Goal: Task Accomplishment & Management: Use online tool/utility

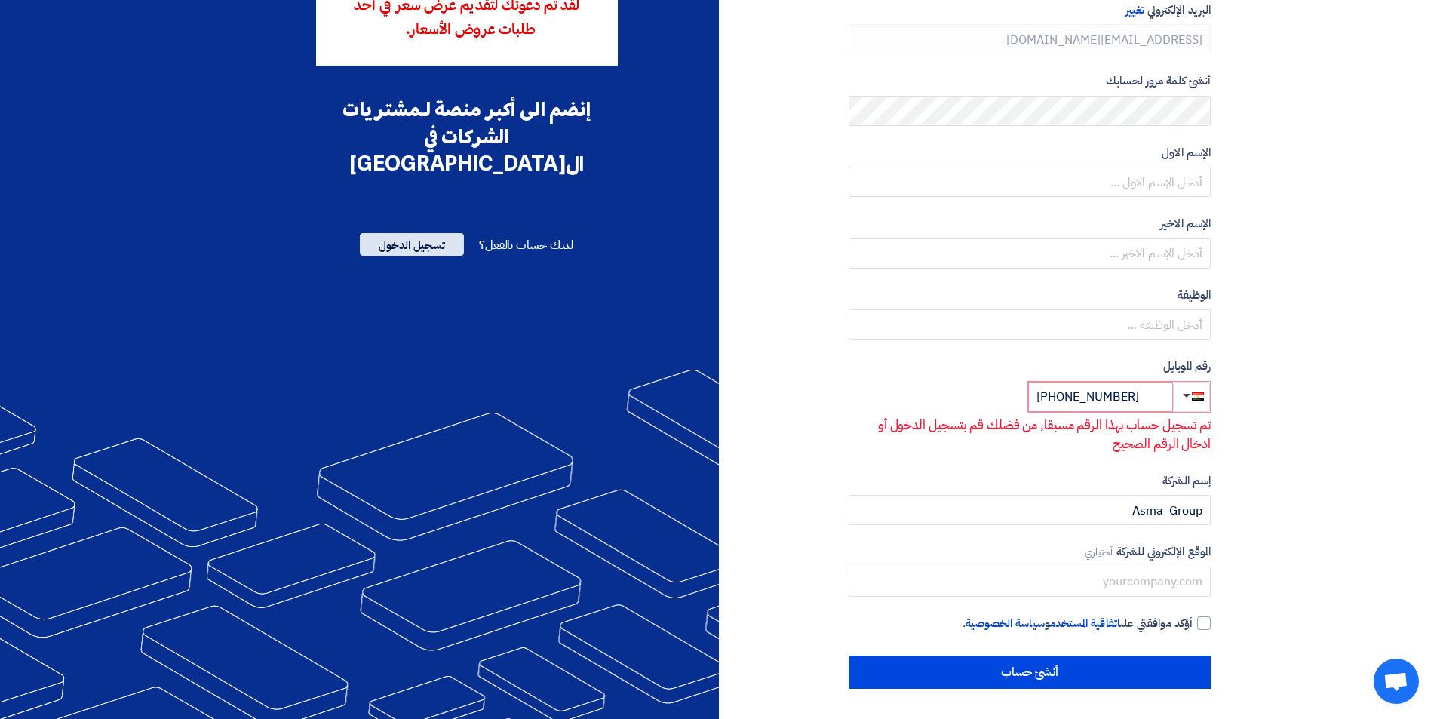
click at [432, 233] on span "تسجيل الدخول" at bounding box center [412, 244] width 104 height 23
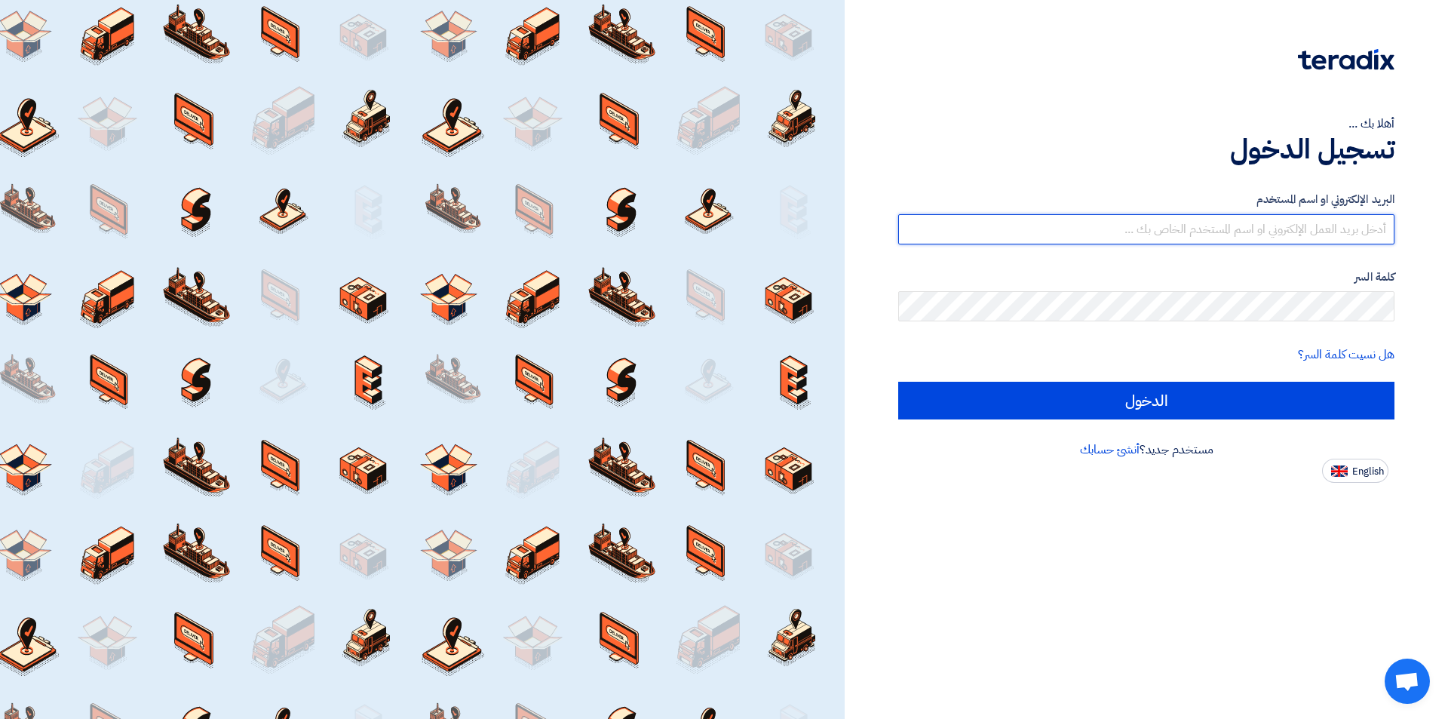
type input "[EMAIL_ADDRESS][DOMAIN_NAME]"
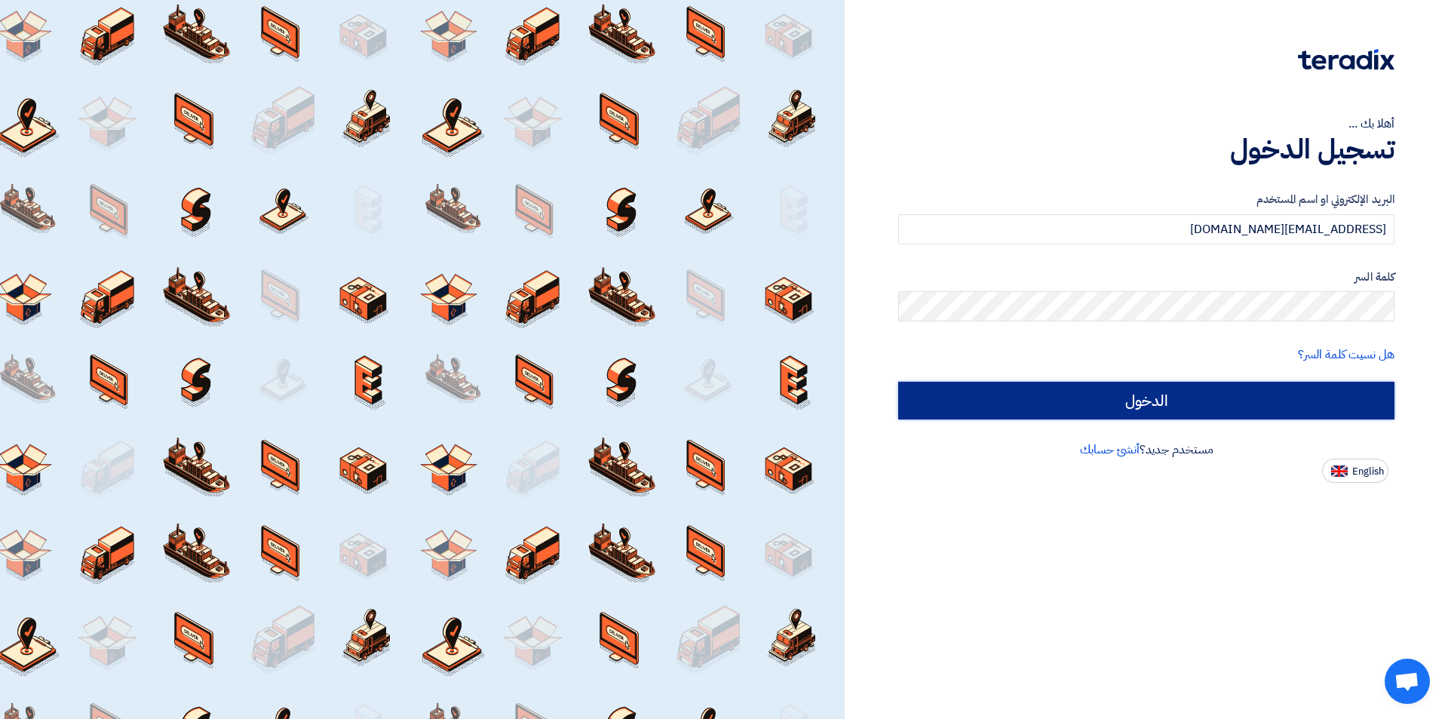
click at [1227, 406] on input "الدخول" at bounding box center [1146, 401] width 496 height 38
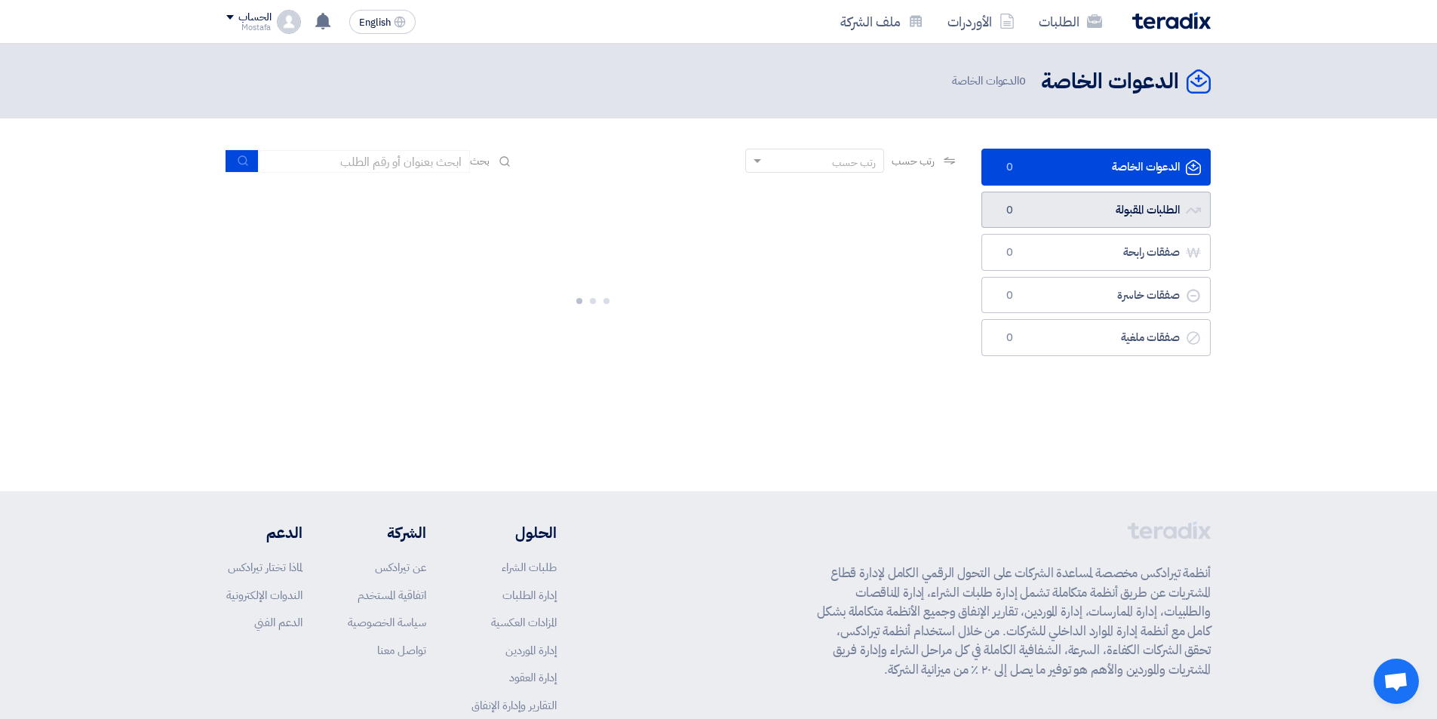
click at [1150, 209] on link "الطلبات المقبولة الطلبات المقبولة 0" at bounding box center [1095, 210] width 229 height 37
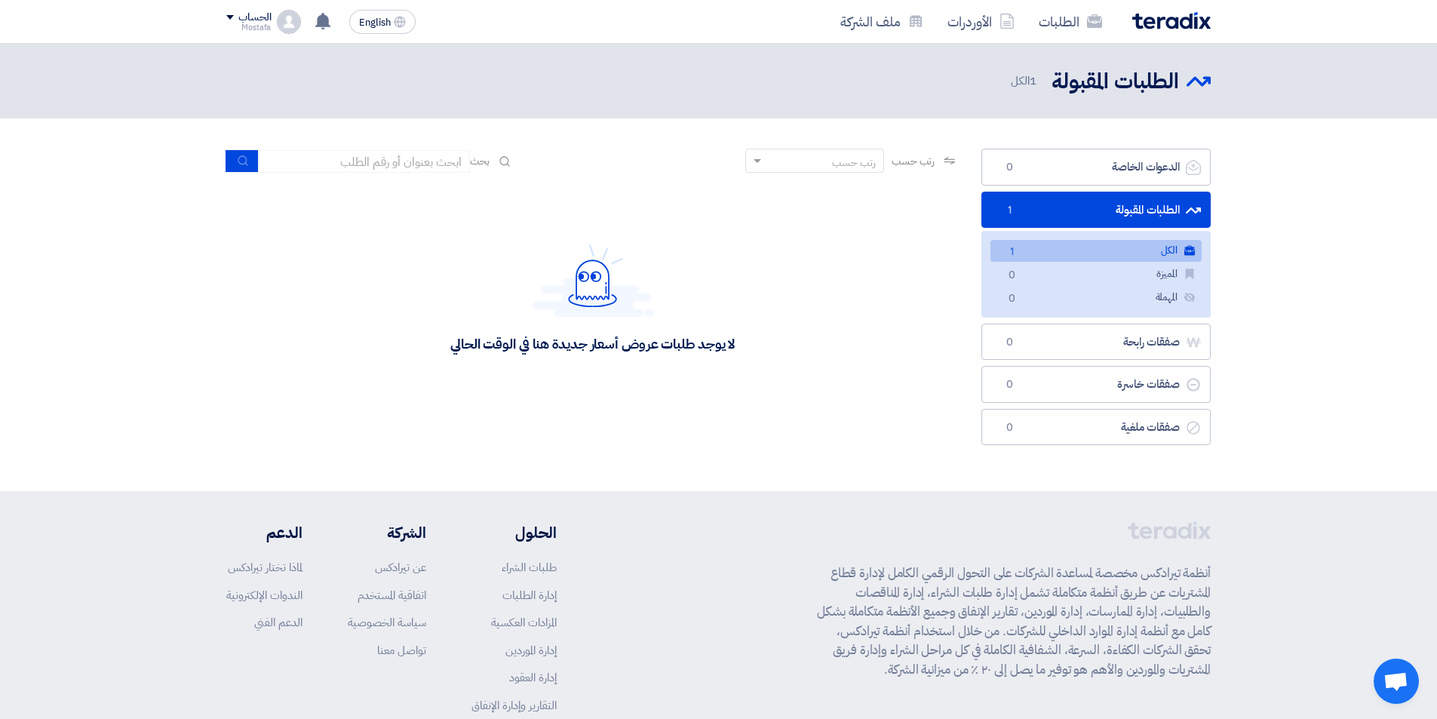
click at [1138, 253] on link "الكل الكل 1" at bounding box center [1096, 251] width 211 height 22
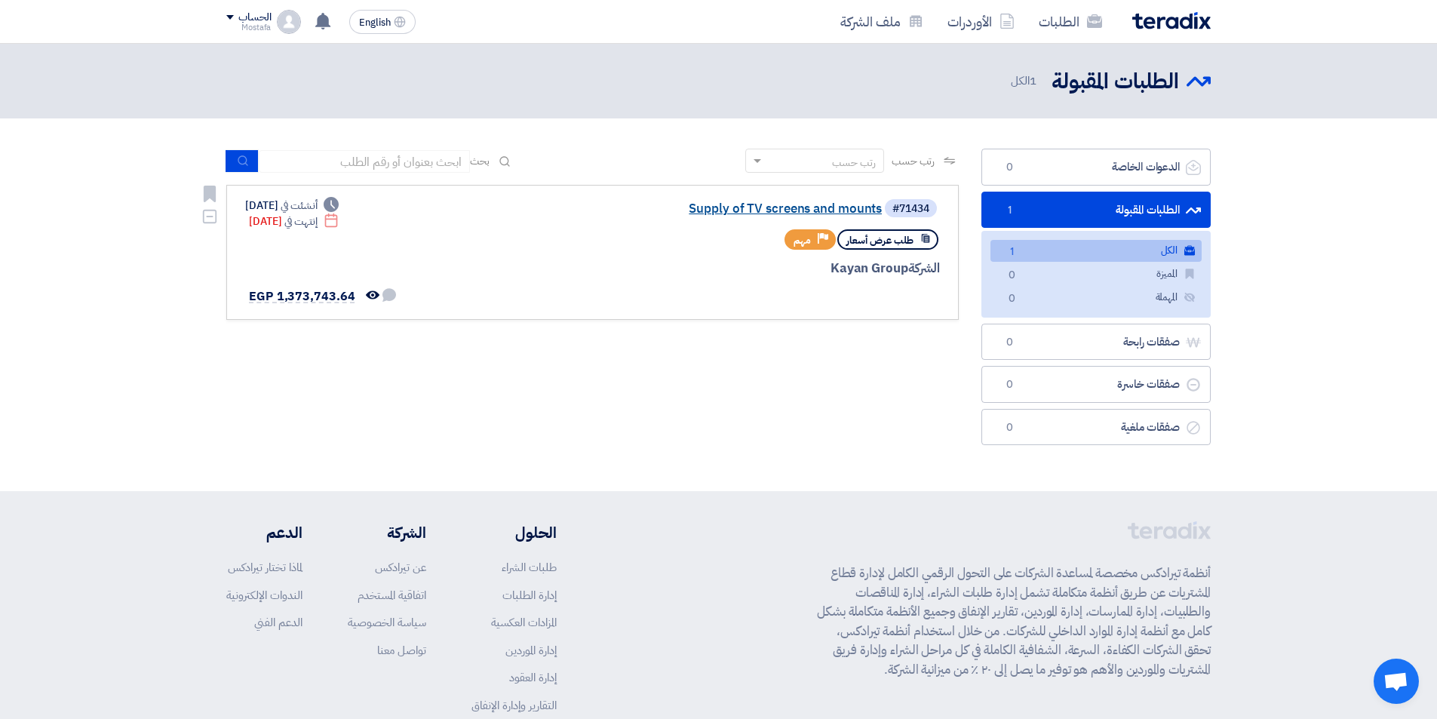
click at [831, 207] on link "Supply of TV screens and mounts" at bounding box center [731, 209] width 302 height 14
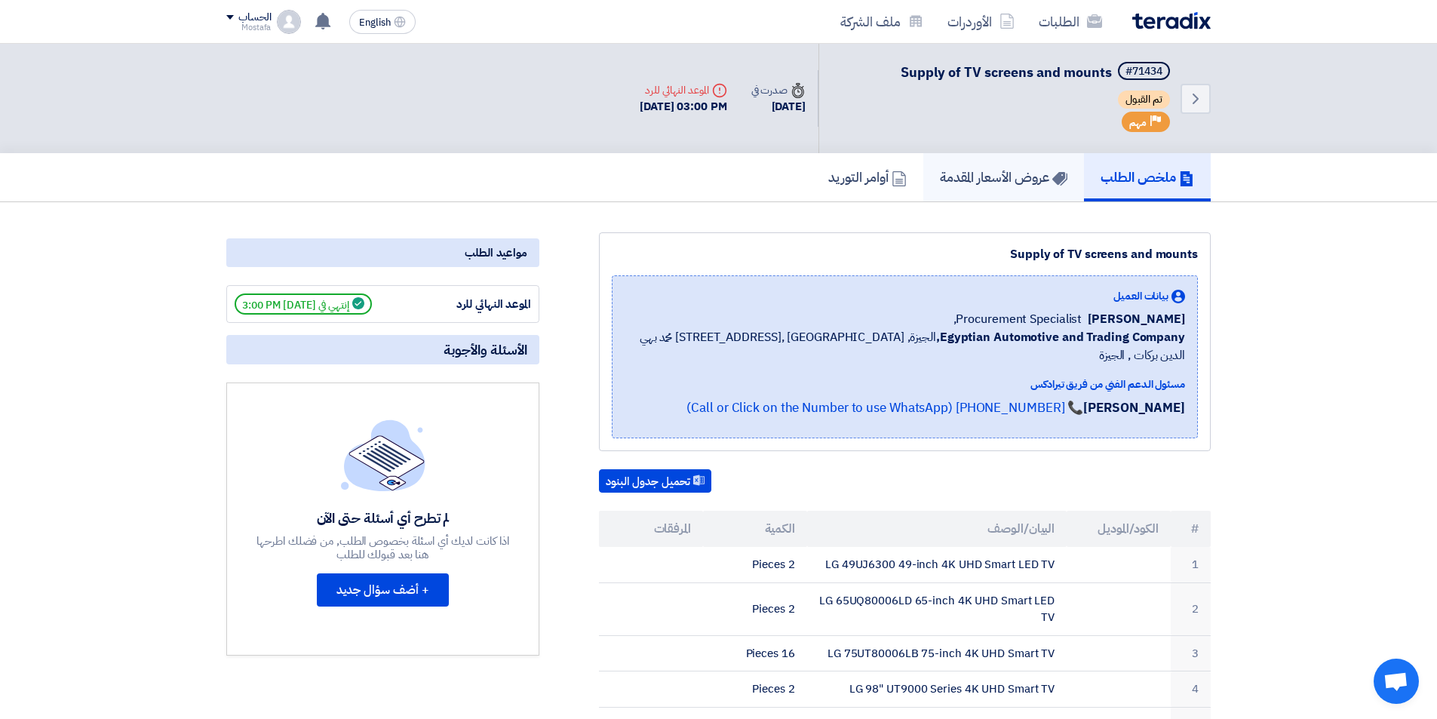
click at [984, 185] on h5 "عروض الأسعار المقدمة" at bounding box center [1003, 176] width 127 height 17
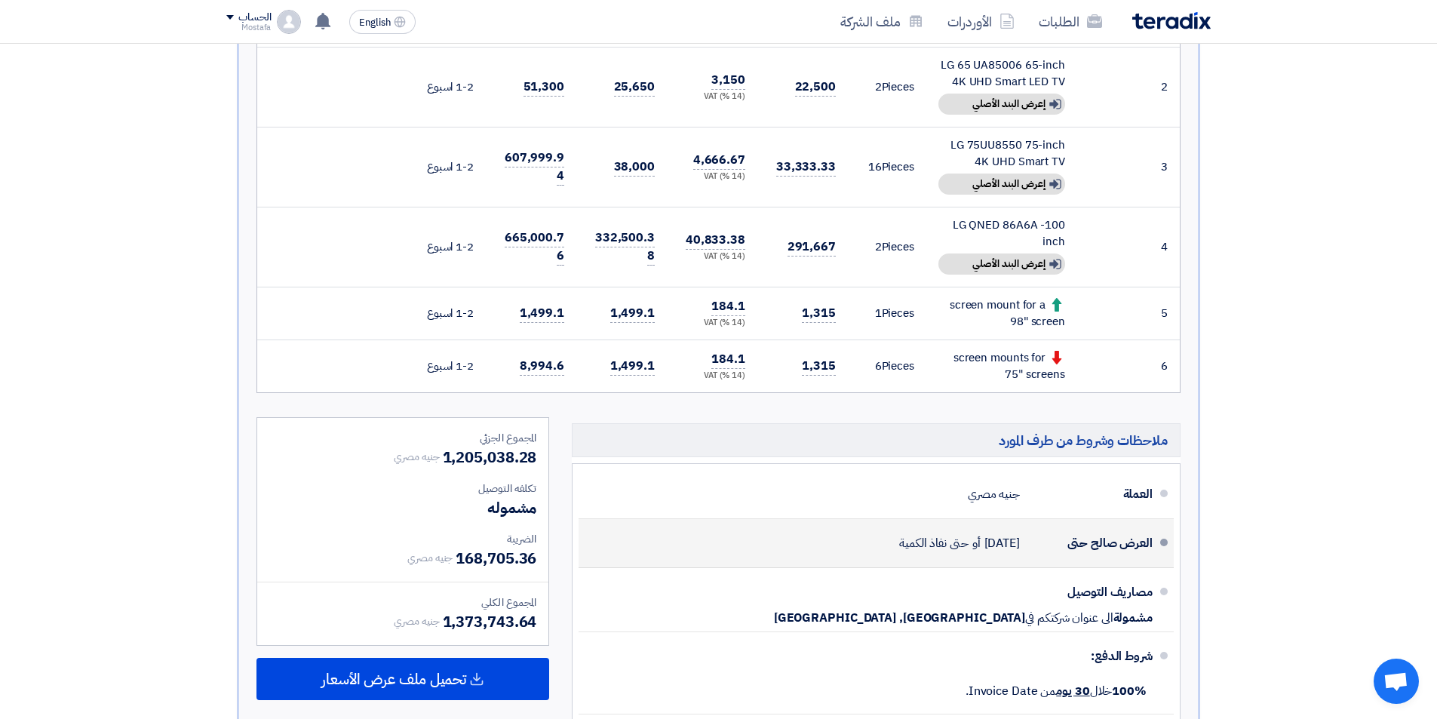
scroll to position [75, 0]
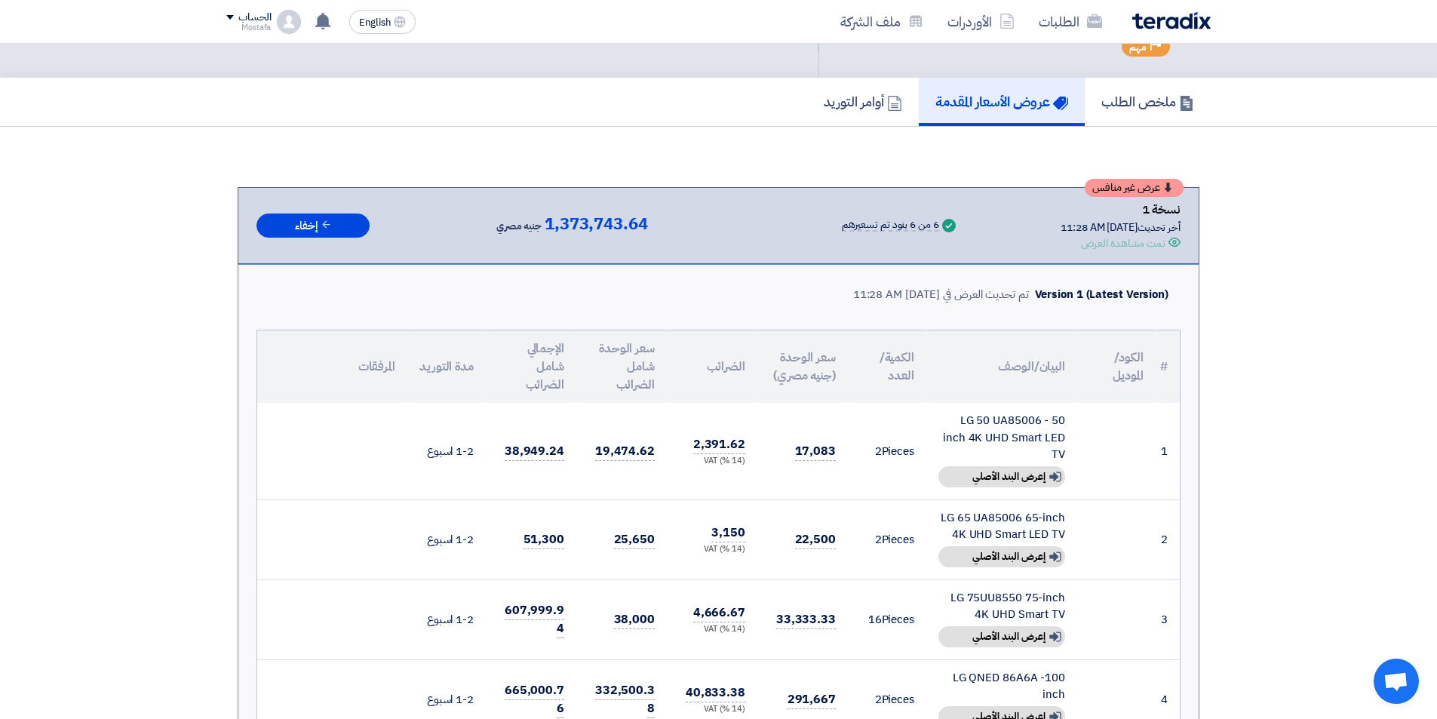
drag, startPoint x: 661, startPoint y: 530, endPoint x: 413, endPoint y: 275, distance: 355.8
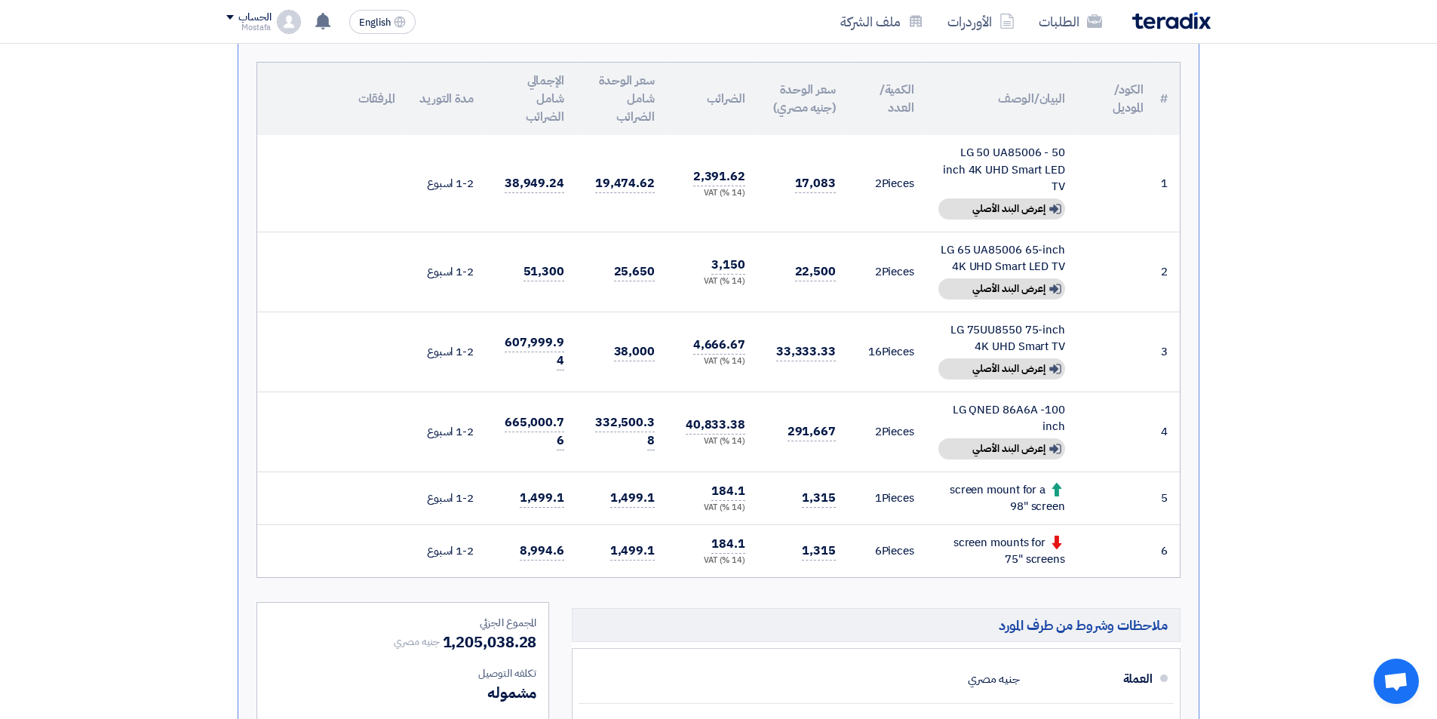
scroll to position [377, 0]
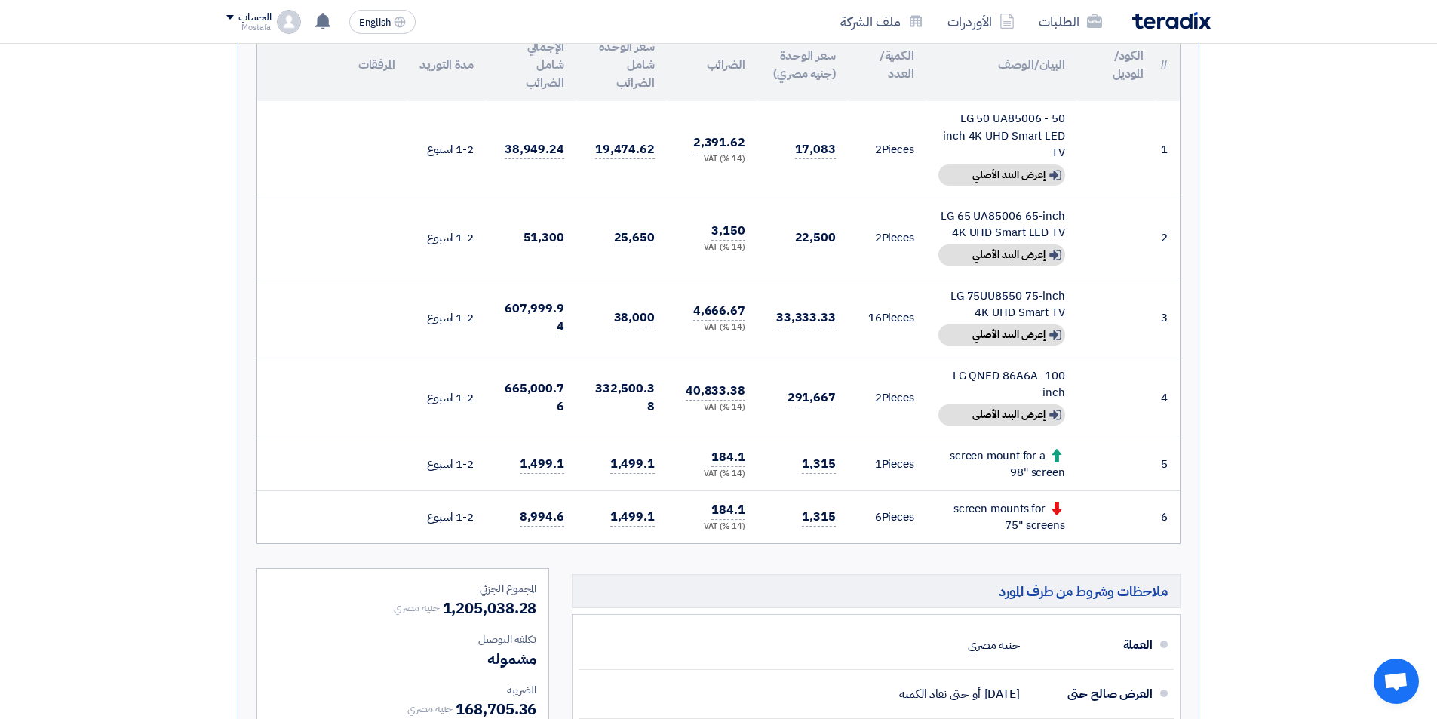
click at [1061, 518] on div "screen mounts for 75" screens" at bounding box center [1001, 517] width 127 height 34
click at [781, 517] on td "1,315" at bounding box center [802, 516] width 91 height 53
click at [695, 518] on td "184.1 (14 %) VAT" at bounding box center [712, 516] width 91 height 53
